Goal: Information Seeking & Learning: Learn about a topic

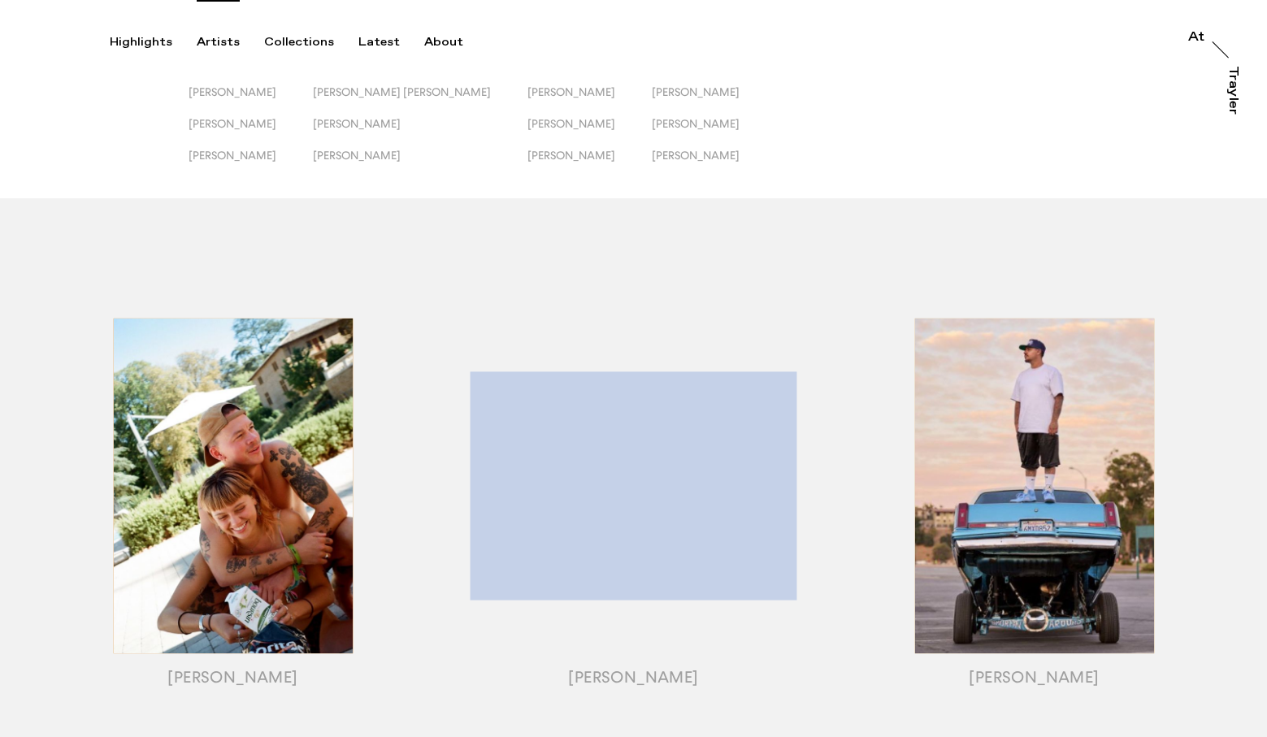
click at [217, 44] on div "Artists" at bounding box center [218, 42] width 43 height 15
click at [232, 95] on span "[PERSON_NAME]" at bounding box center [233, 91] width 88 height 13
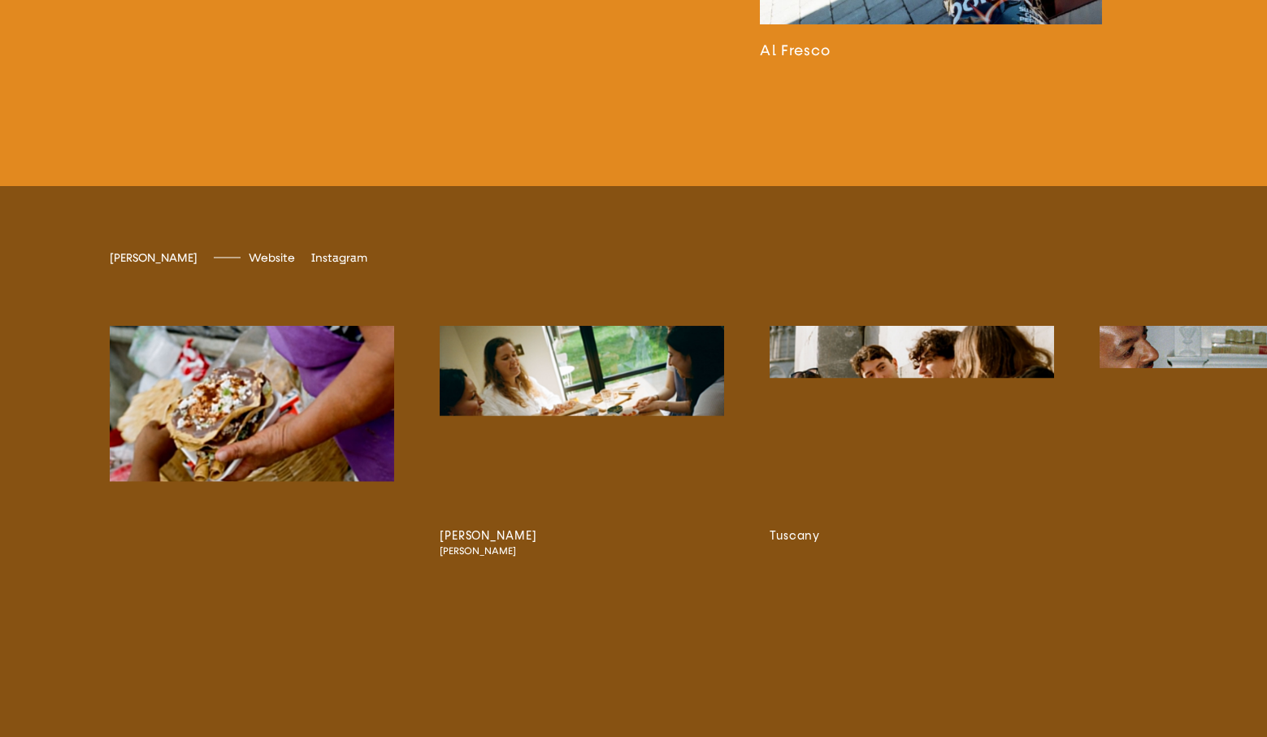
scroll to position [3175, 0]
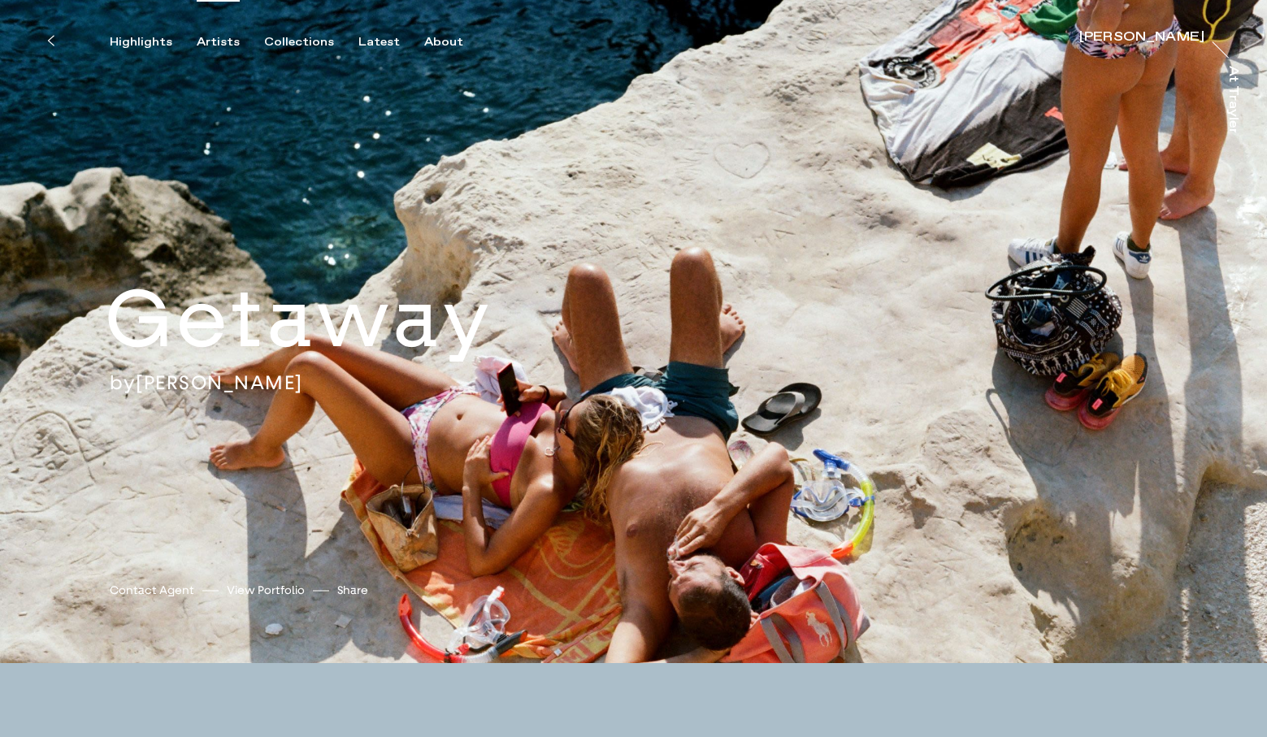
click at [211, 39] on div "Artists" at bounding box center [218, 42] width 43 height 15
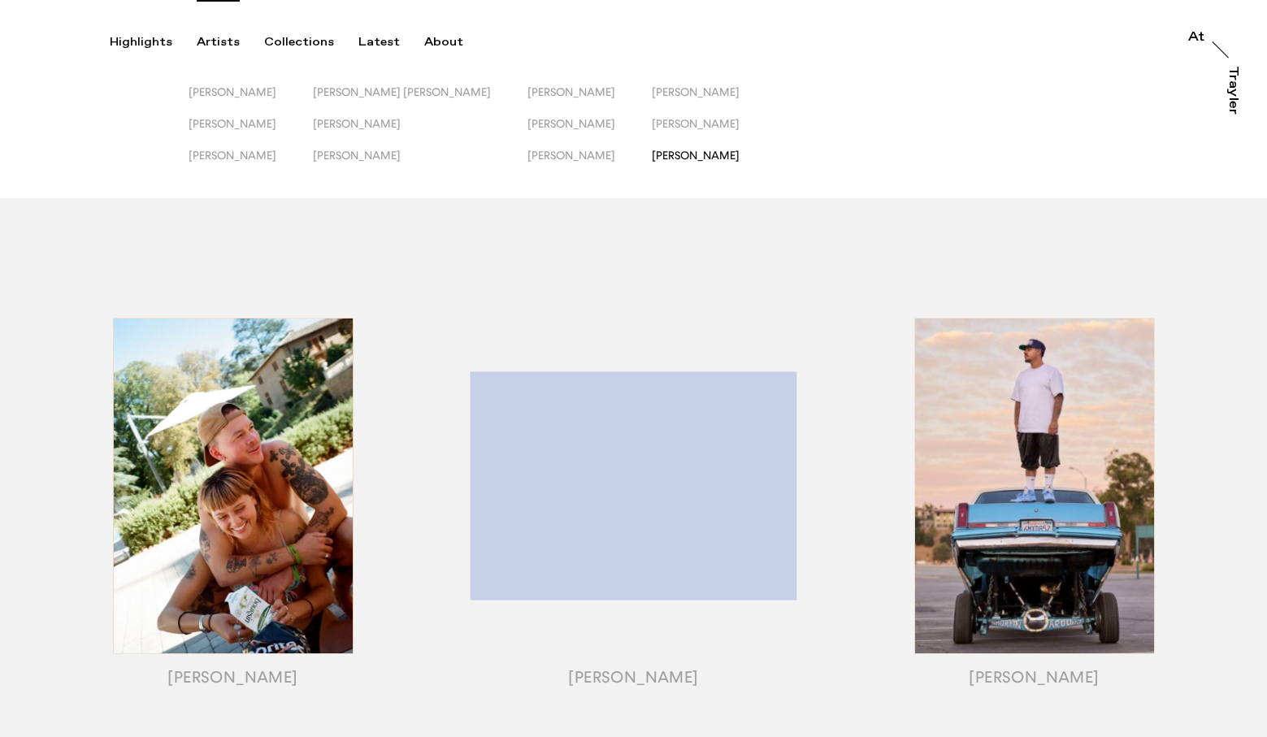
click at [662, 153] on span "[PERSON_NAME]" at bounding box center [696, 155] width 88 height 13
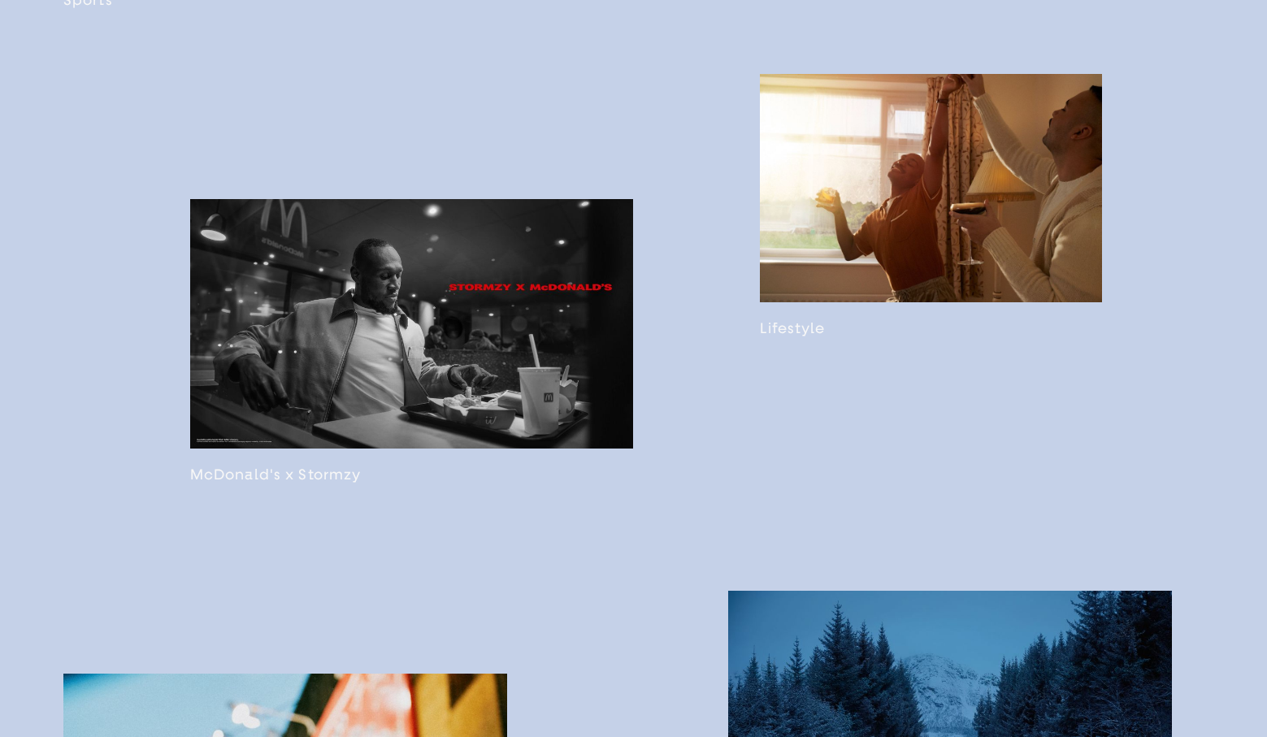
scroll to position [1506, 0]
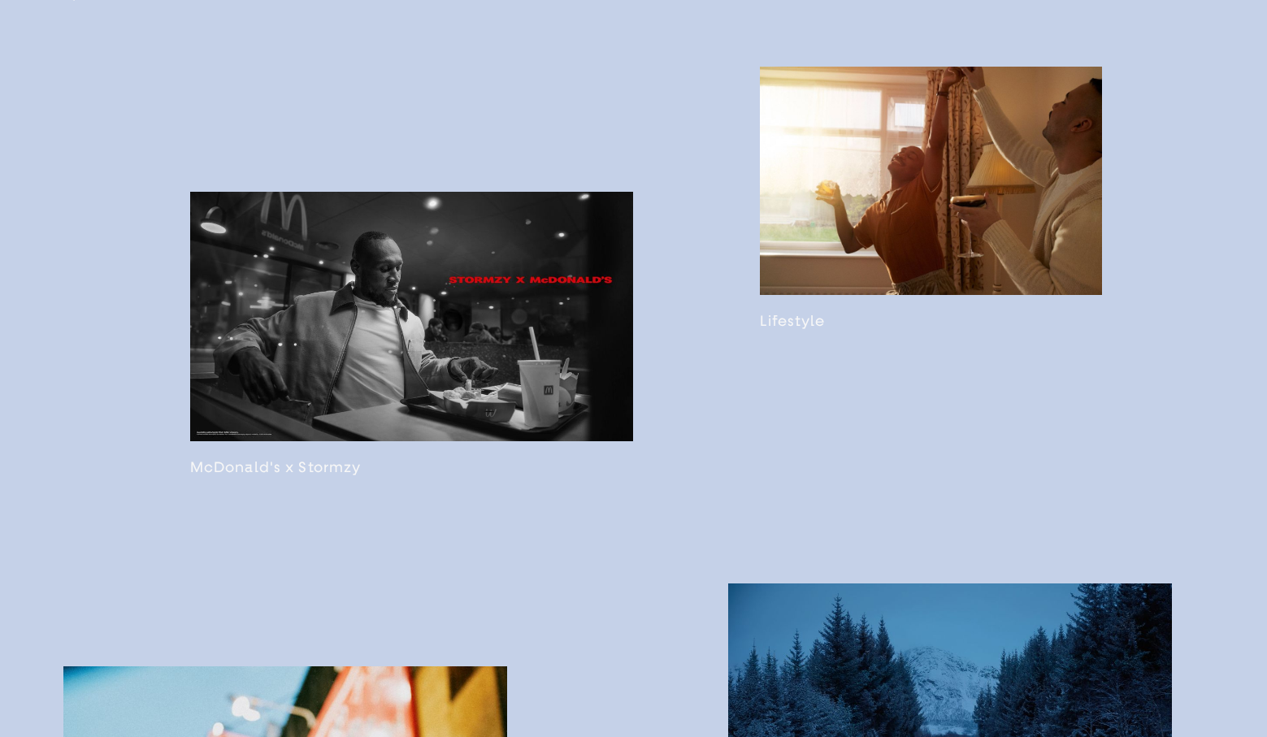
click at [877, 259] on link at bounding box center [931, 198] width 342 height 263
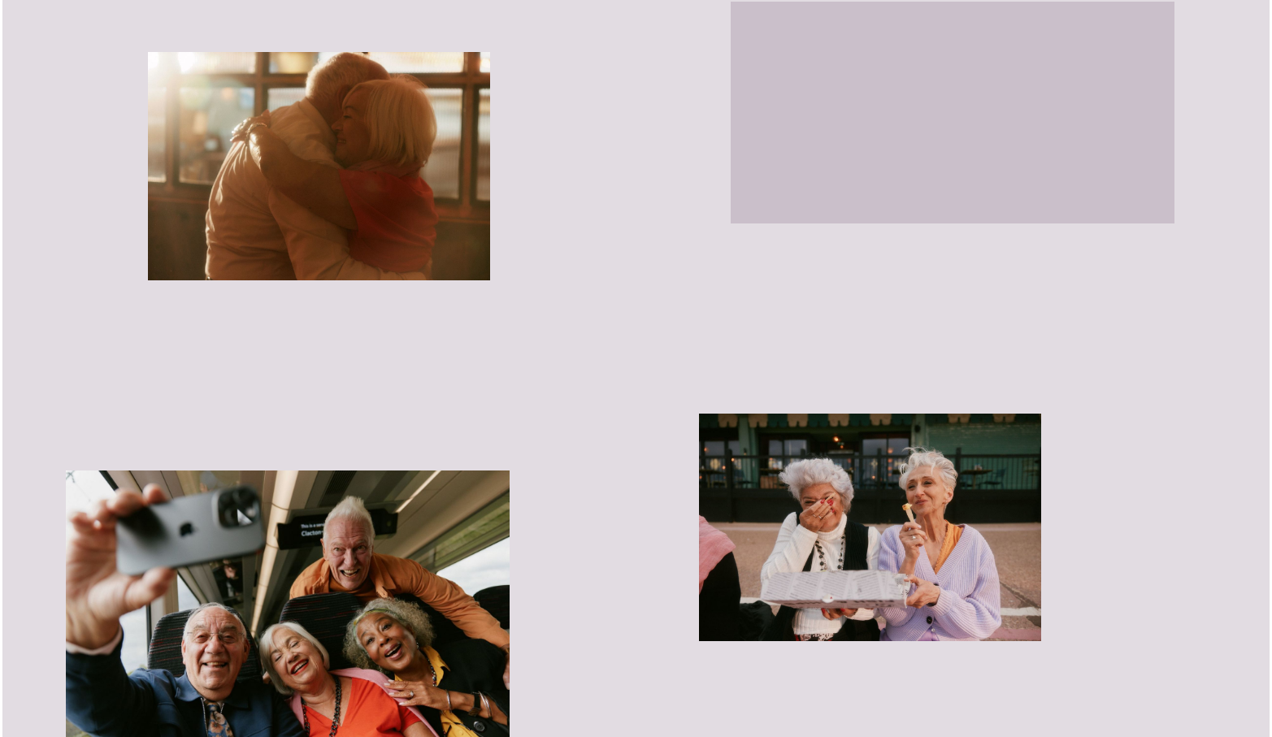
scroll to position [981, 0]
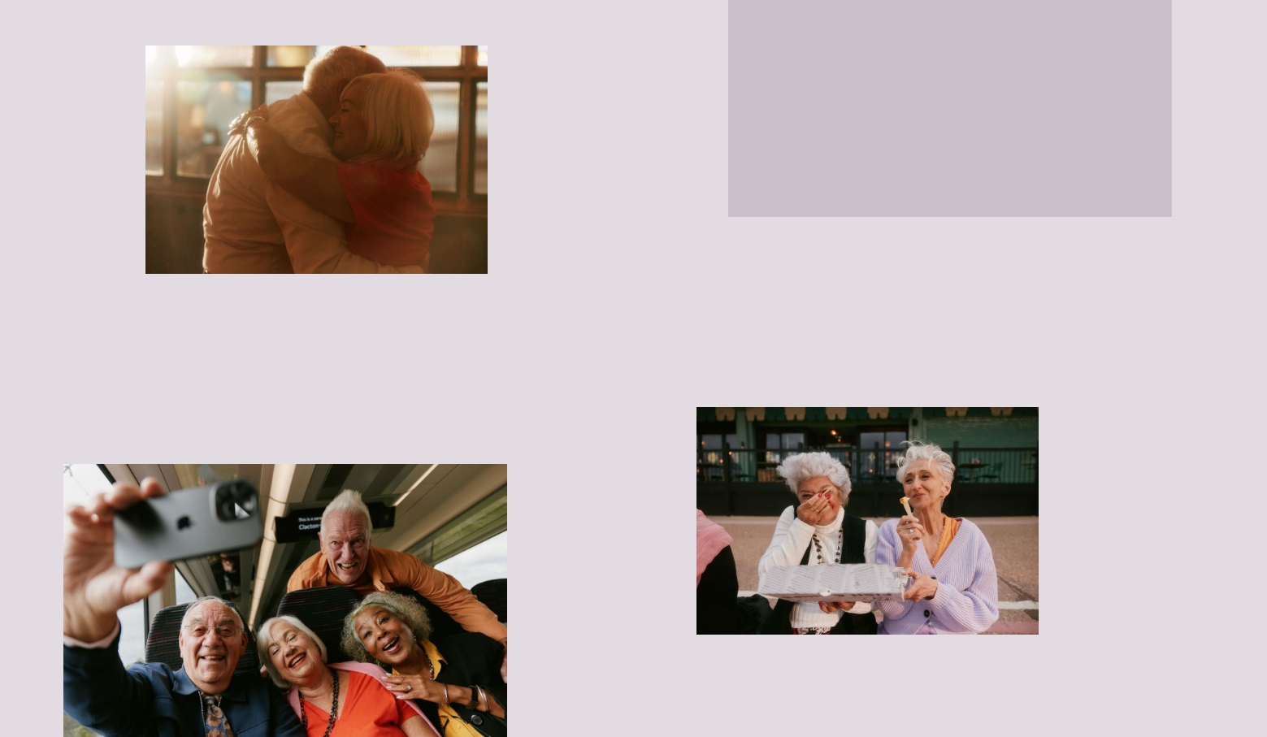
click at [890, 511] on img "button" at bounding box center [868, 521] width 342 height 228
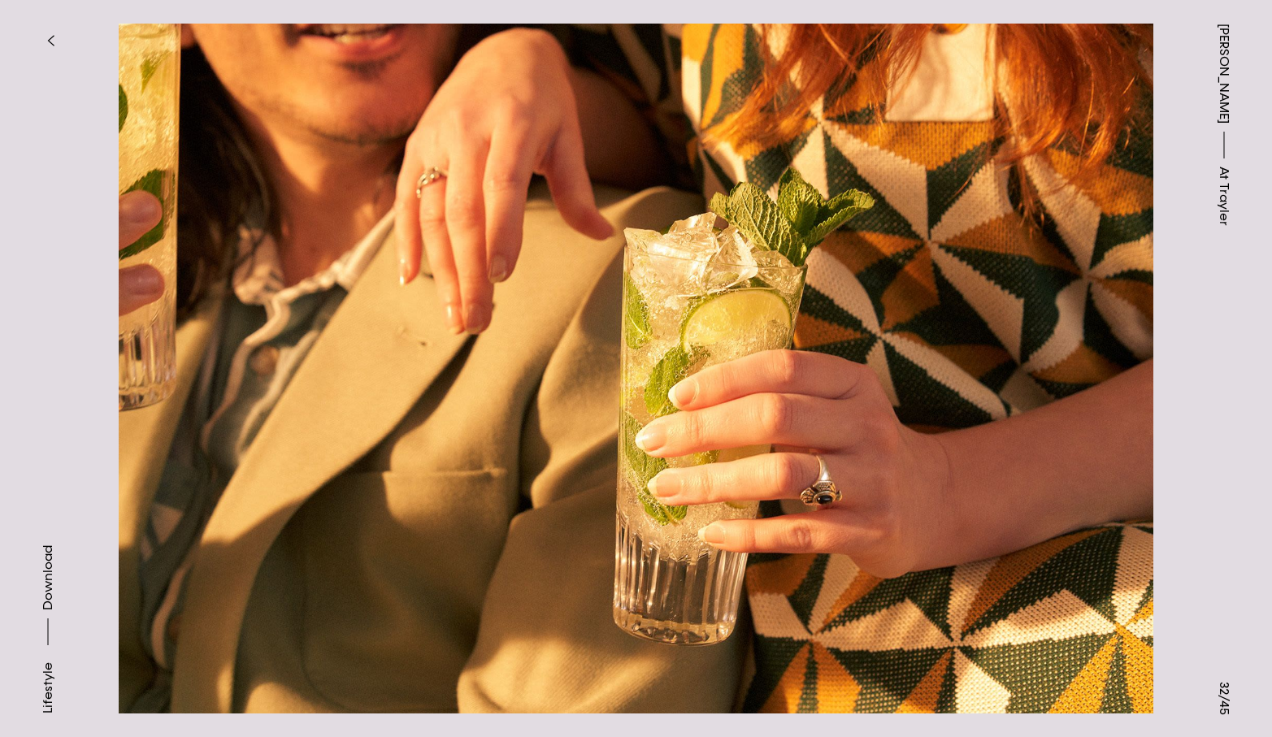
click at [47, 36] on icon "button" at bounding box center [50, 40] width 7 height 13
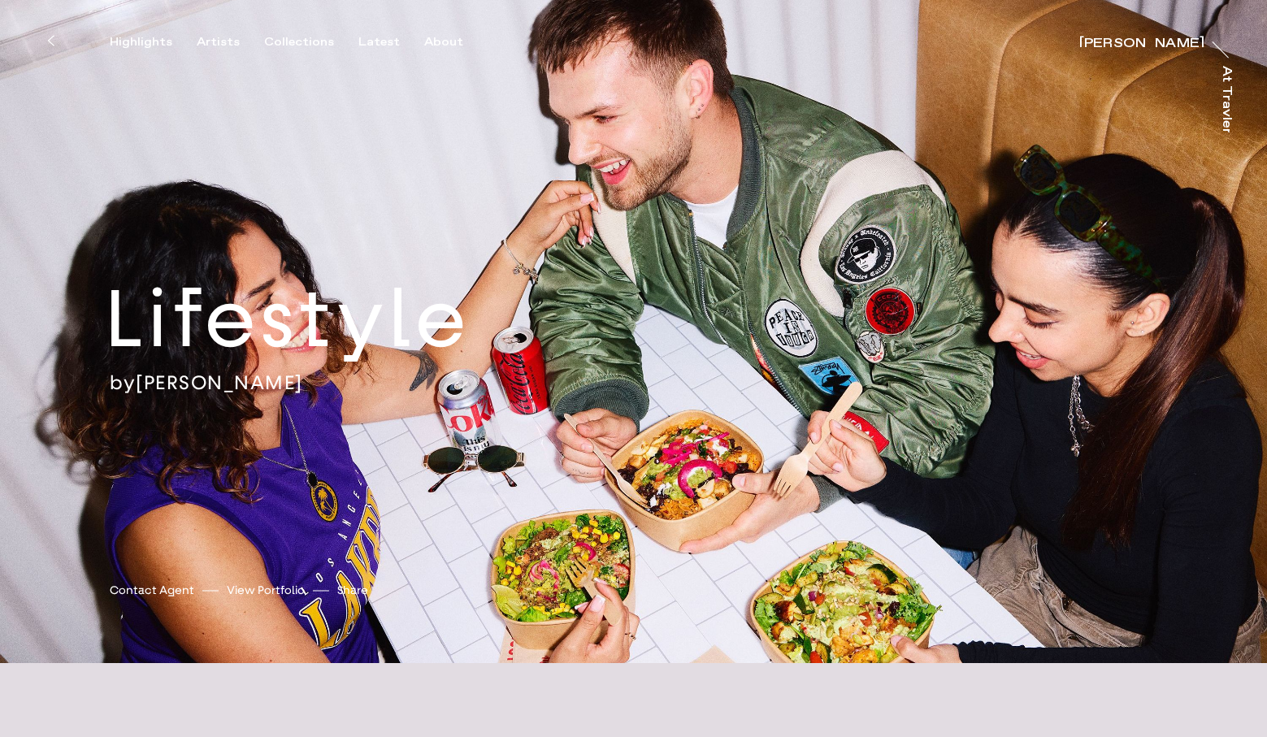
click at [52, 34] on icon at bounding box center [50, 40] width 7 height 13
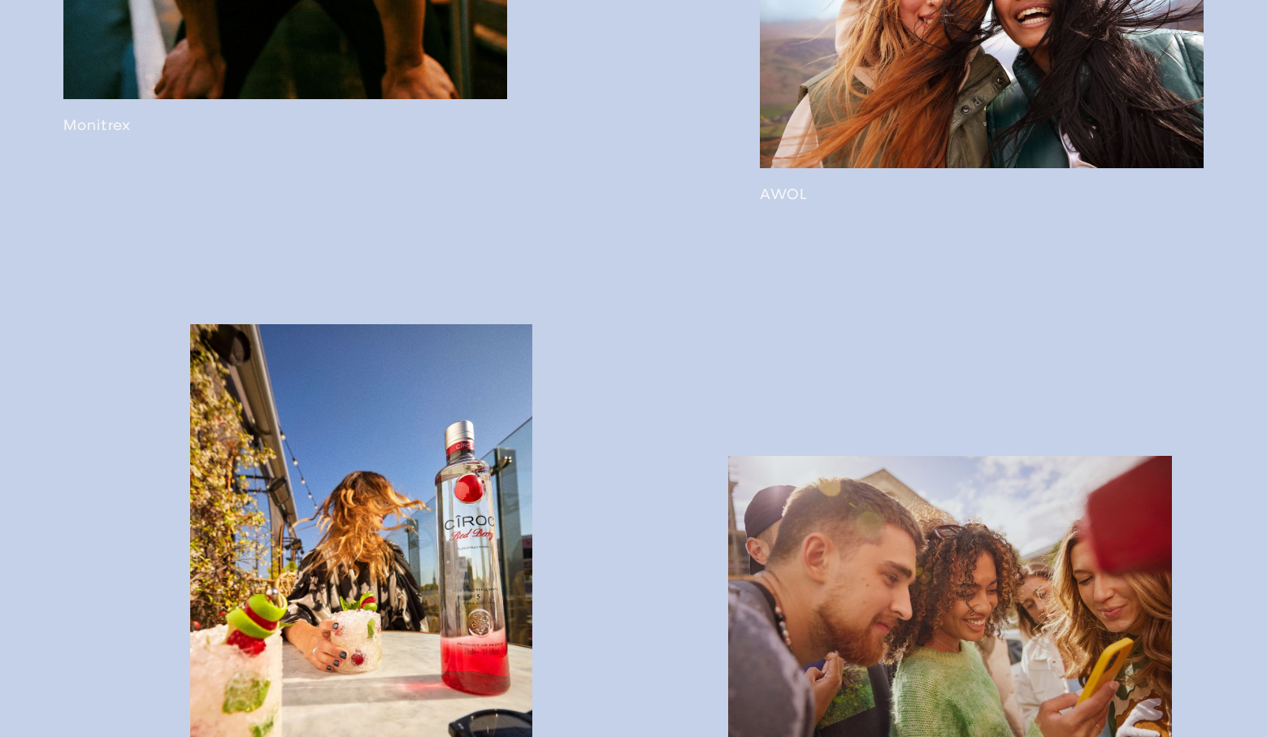
scroll to position [2740, 0]
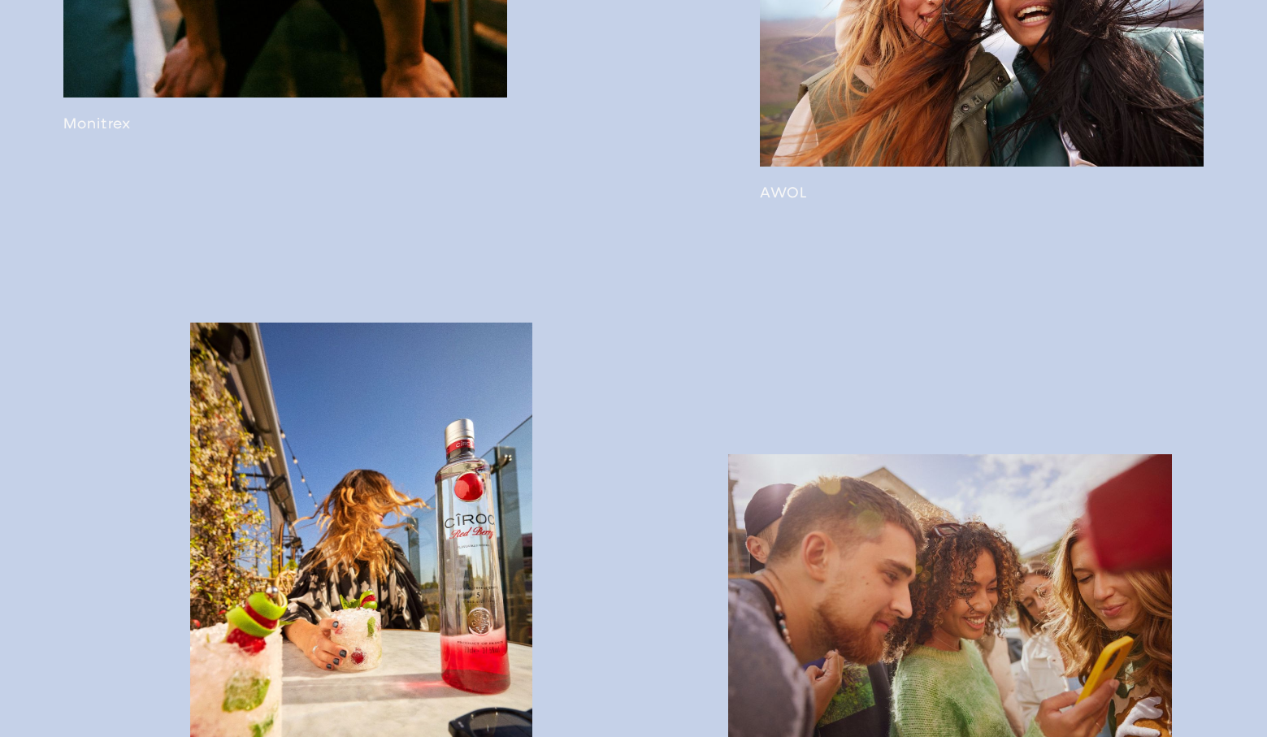
click at [877, 141] on link at bounding box center [982, 36] width 444 height 331
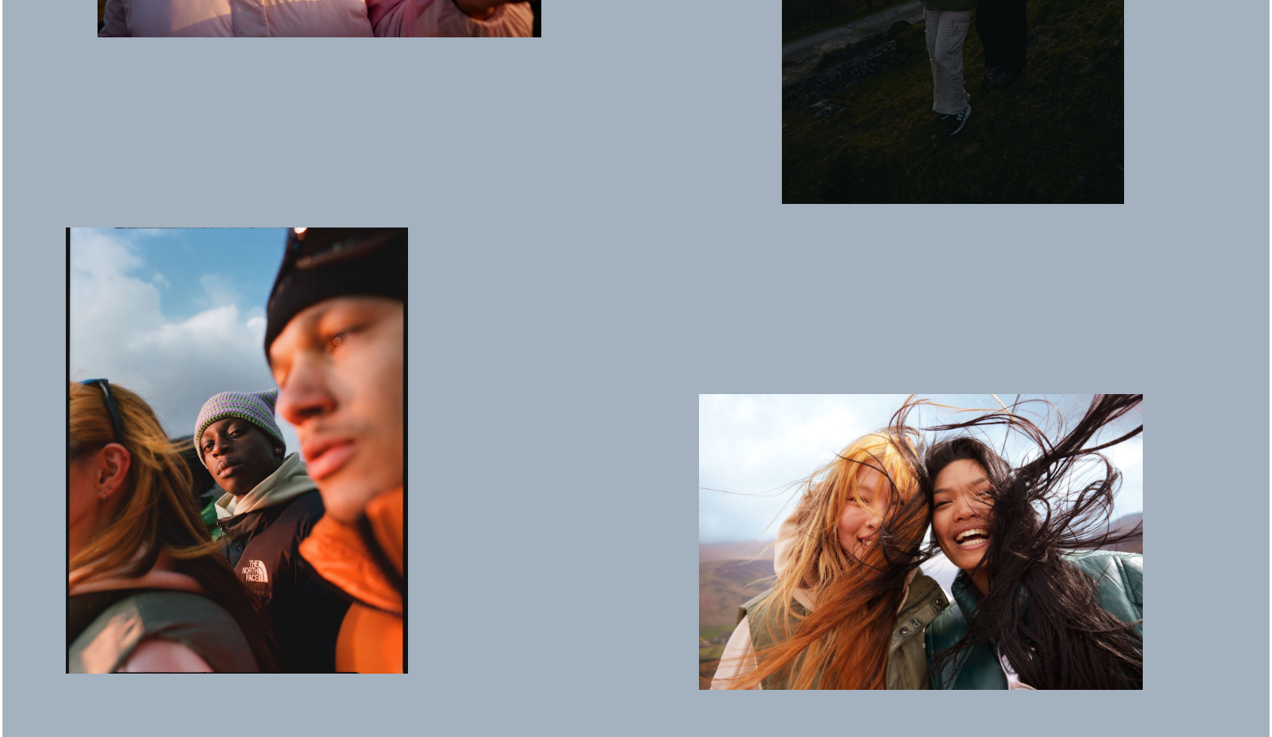
scroll to position [1709, 0]
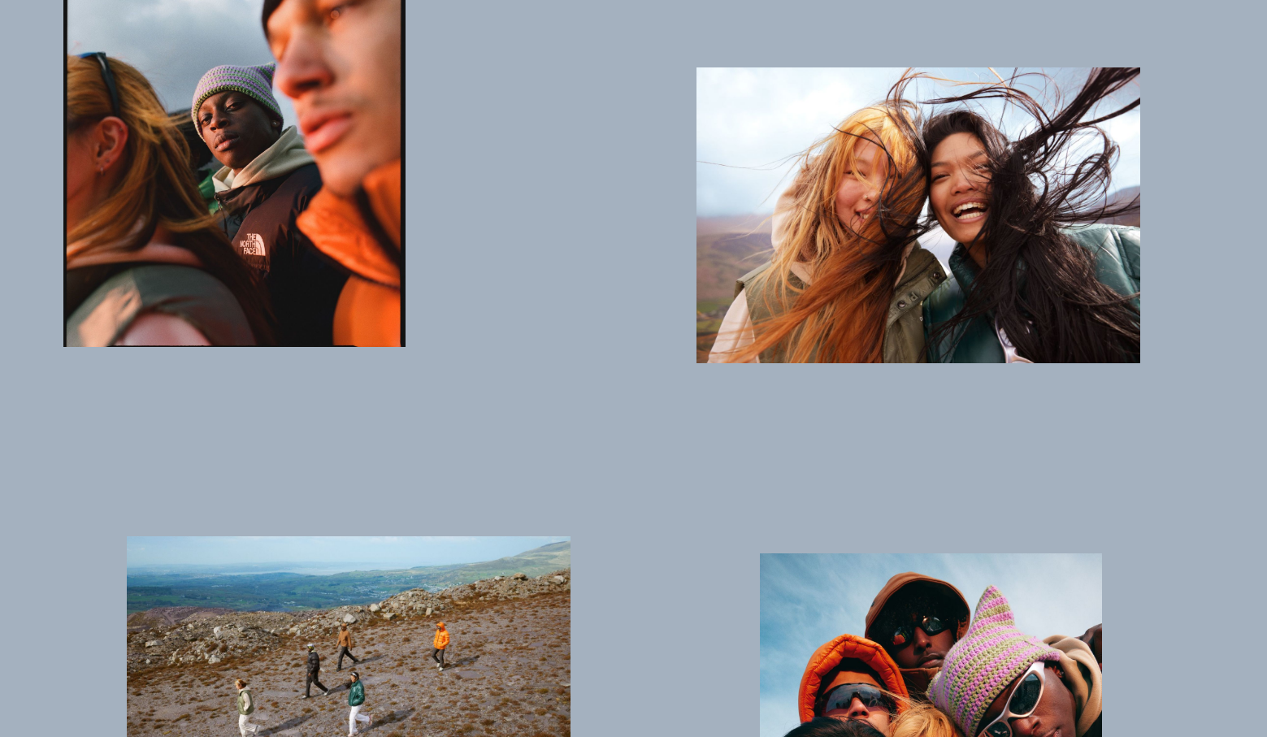
click at [877, 141] on img "button" at bounding box center [919, 215] width 444 height 296
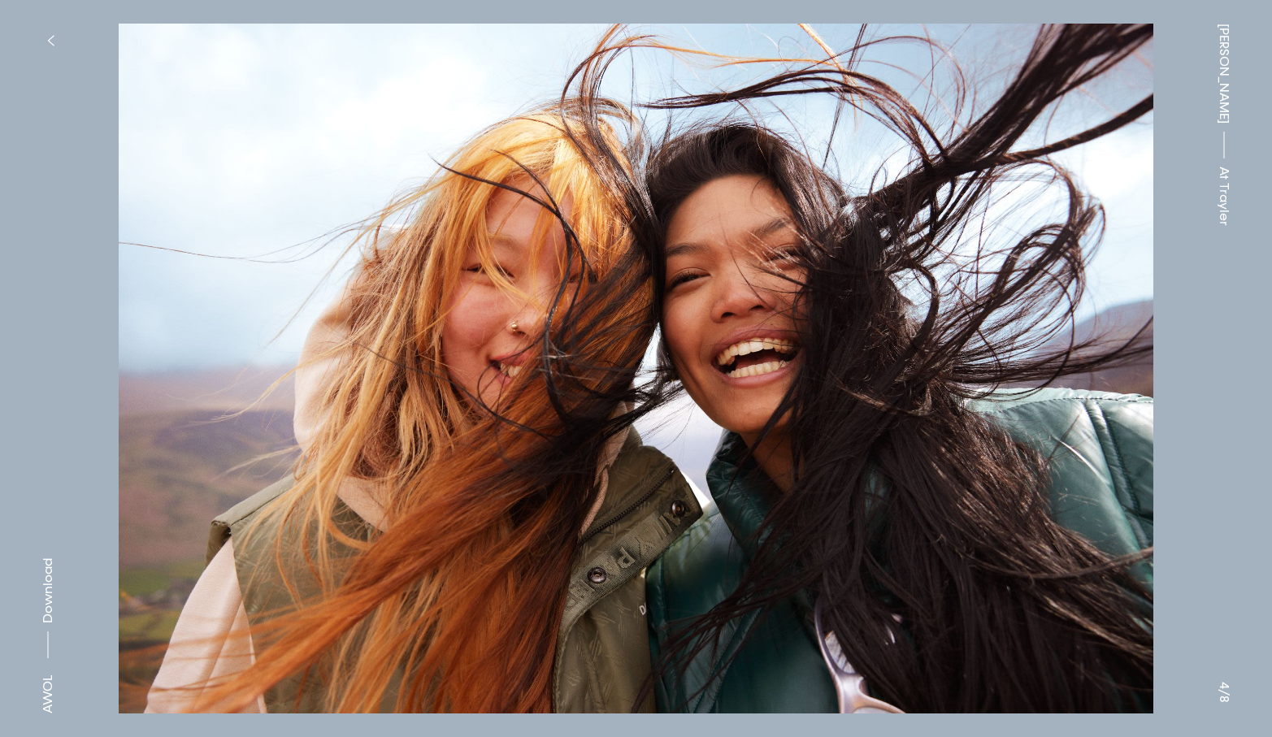
click at [46, 37] on button "button" at bounding box center [51, 41] width 36 height 36
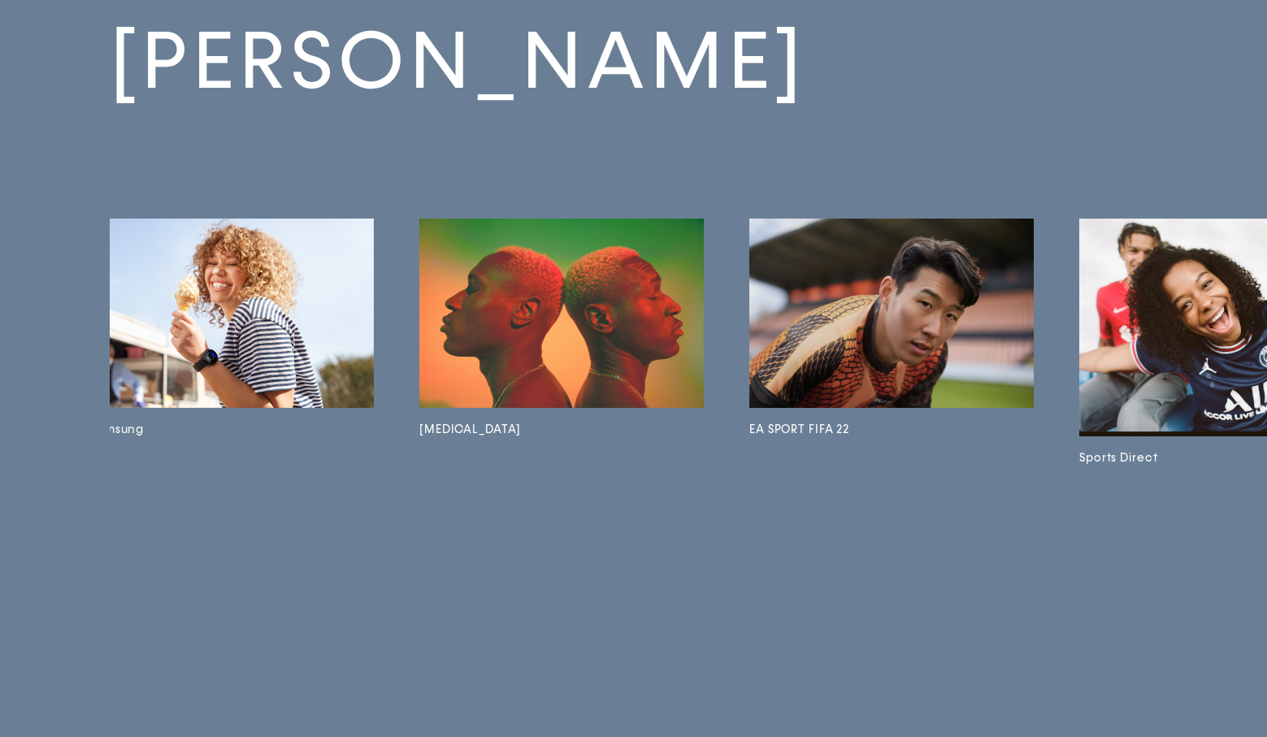
scroll to position [0, 7279]
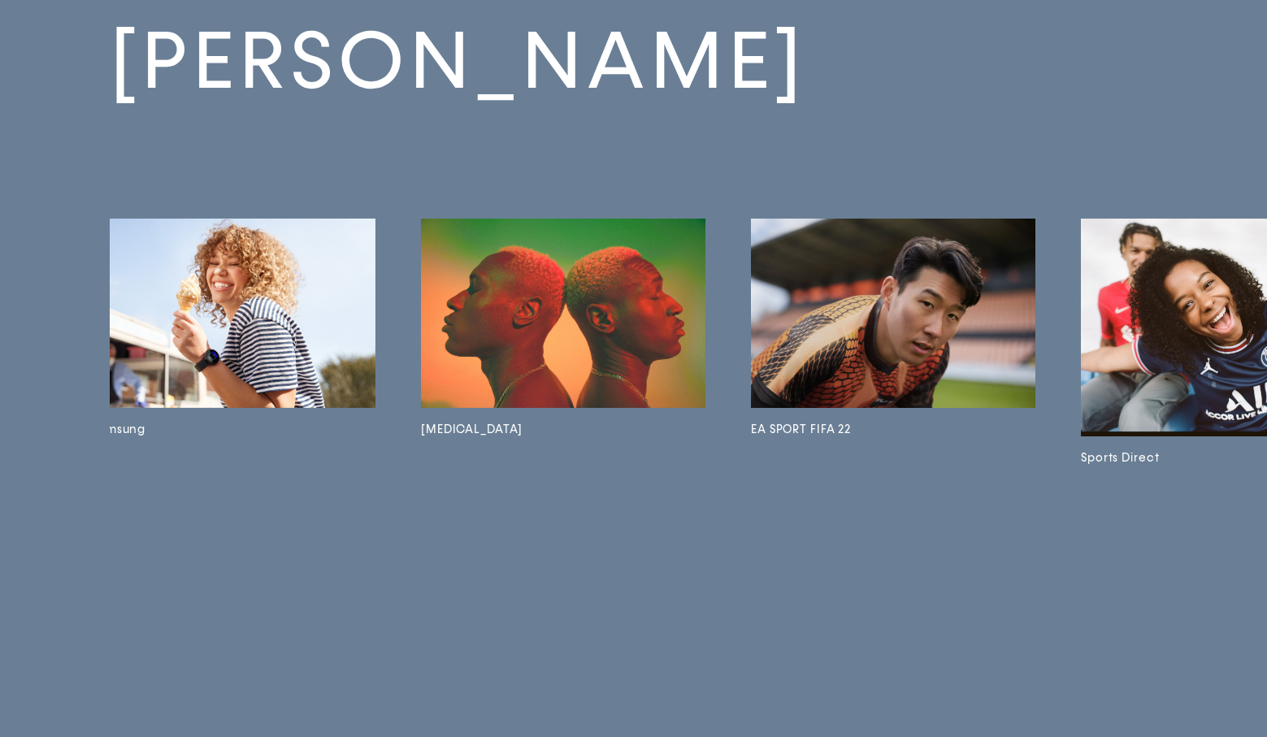
click at [315, 321] on img at bounding box center [233, 313] width 284 height 189
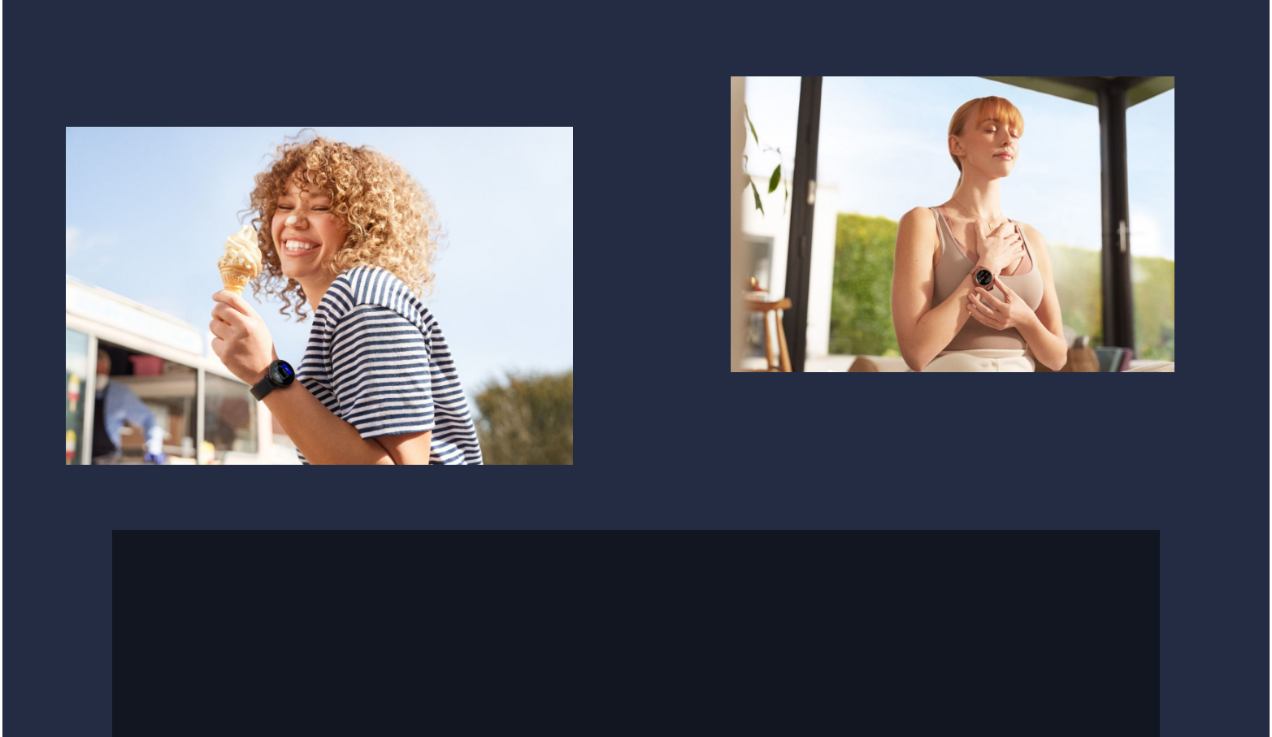
scroll to position [2103, 0]
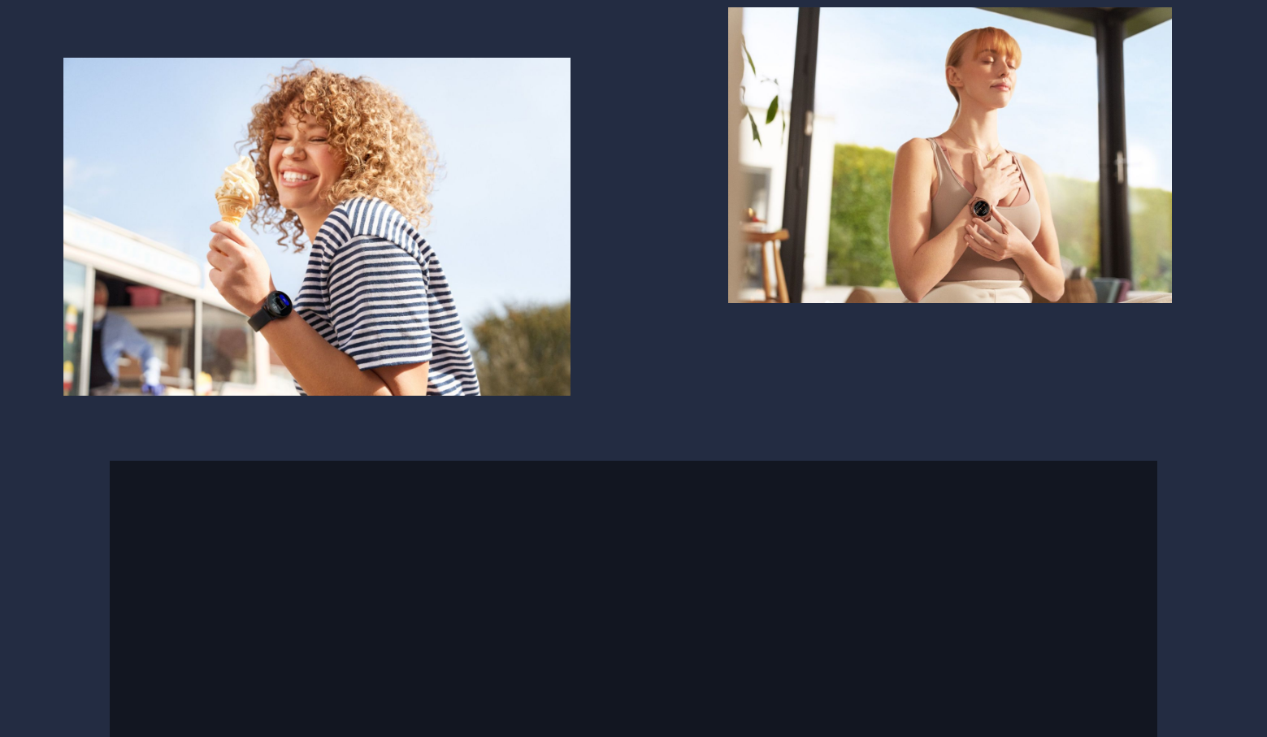
click at [461, 354] on img "button" at bounding box center [316, 227] width 507 height 338
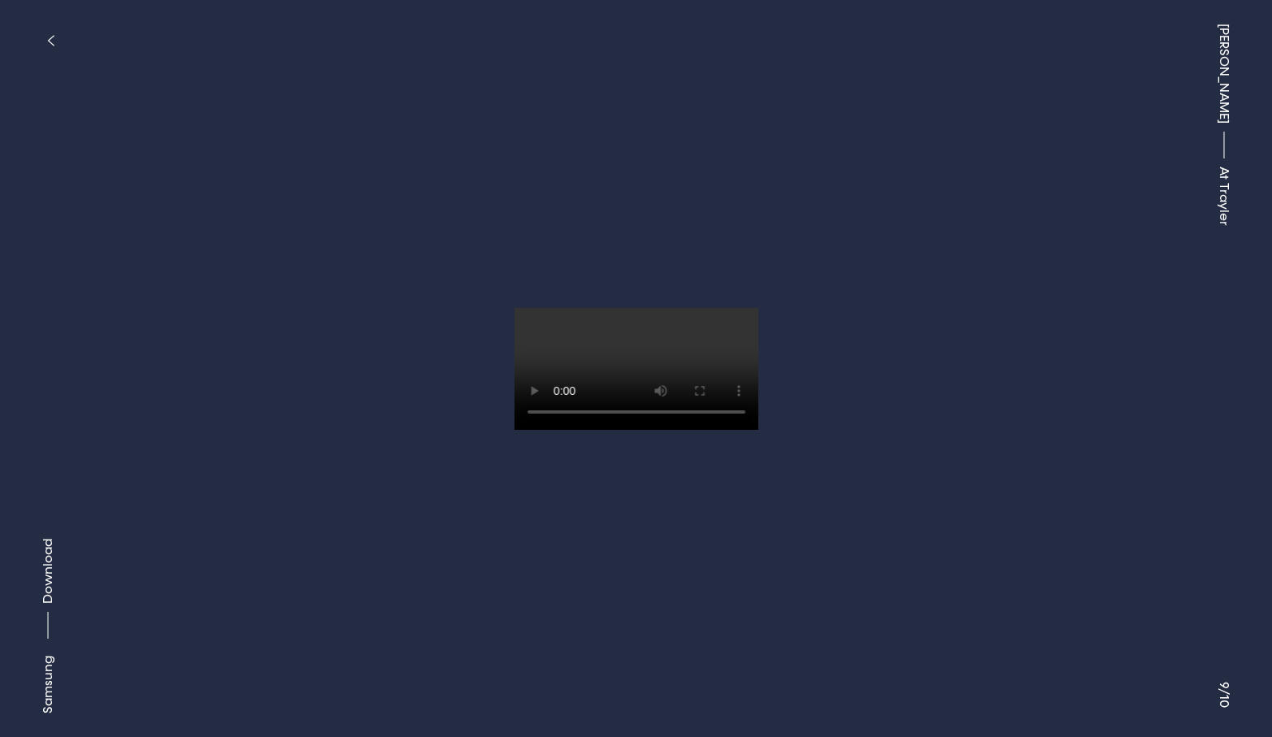
click at [46, 38] on button "button" at bounding box center [51, 41] width 36 height 36
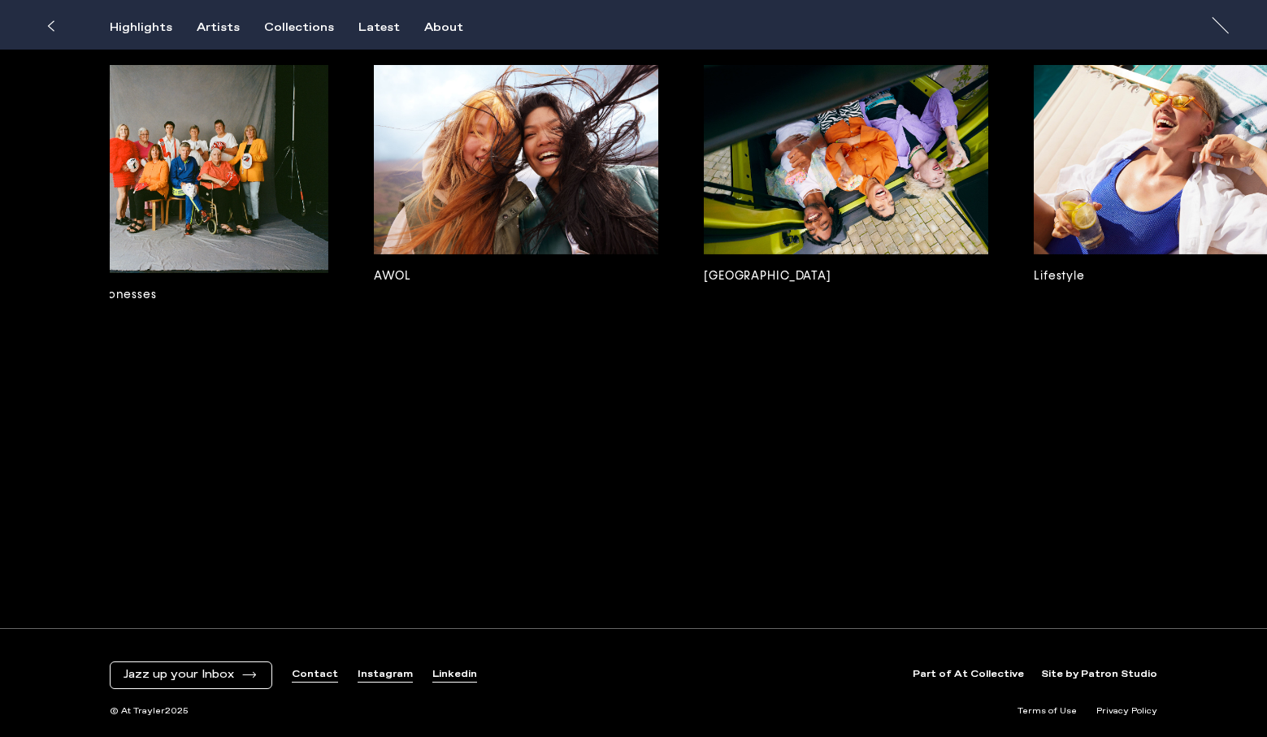
scroll to position [0, 10291]
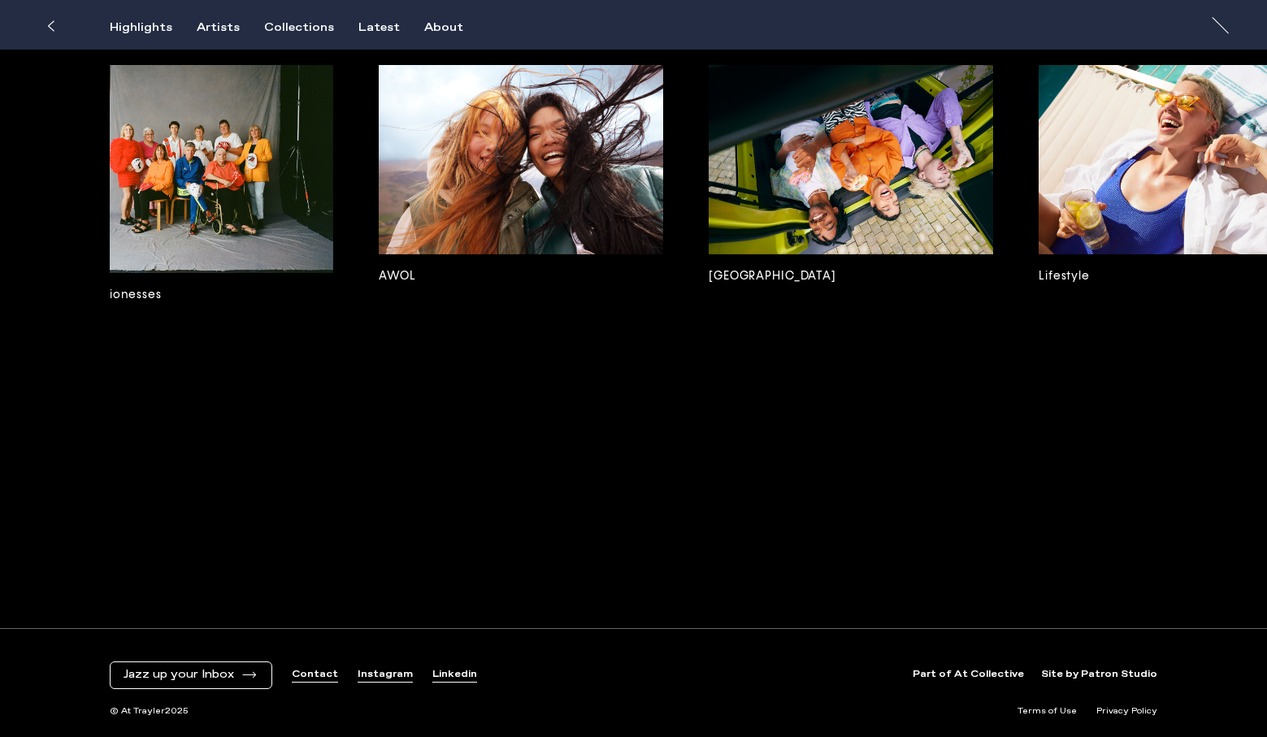
click at [815, 208] on img at bounding box center [851, 159] width 284 height 189
